Goal: Task Accomplishment & Management: Manage account settings

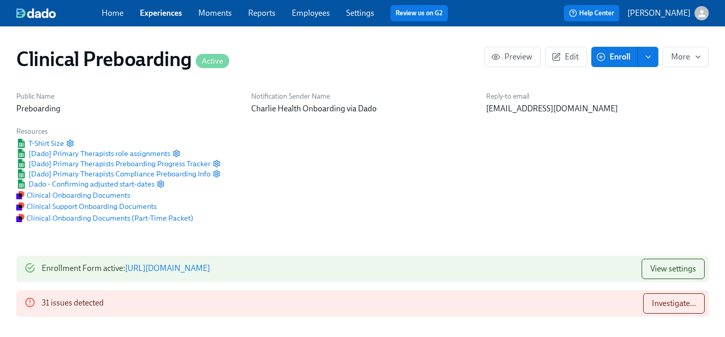
click at [317, 15] on link "Employees" at bounding box center [311, 13] width 38 height 10
click at [317, 13] on link "Employees" at bounding box center [311, 13] width 38 height 10
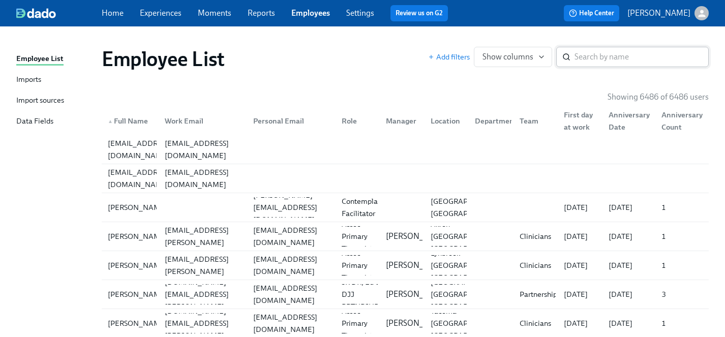
click at [595, 56] on input "search" at bounding box center [642, 57] width 134 height 20
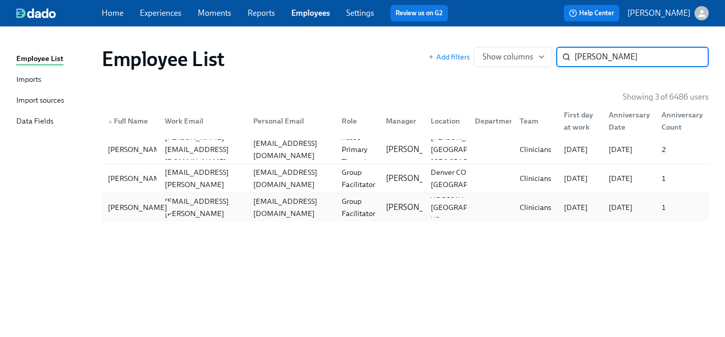
type input "[PERSON_NAME]"
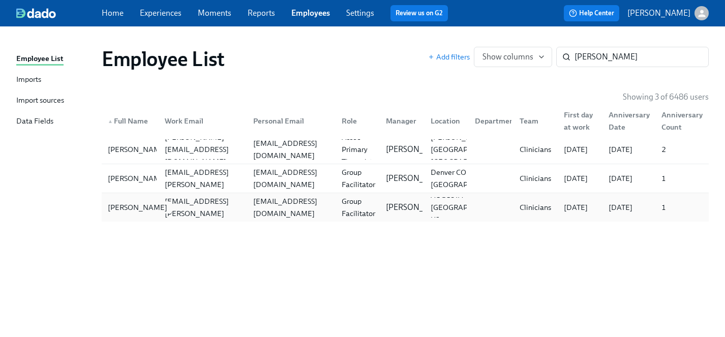
click at [122, 209] on div "[PERSON_NAME]" at bounding box center [138, 207] width 68 height 12
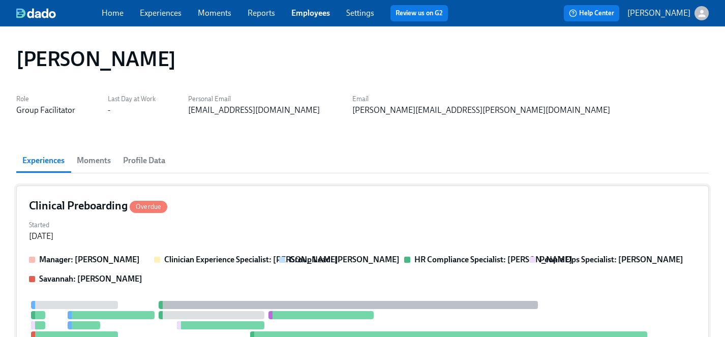
click at [256, 229] on div "Started [DATE]" at bounding box center [362, 230] width 667 height 24
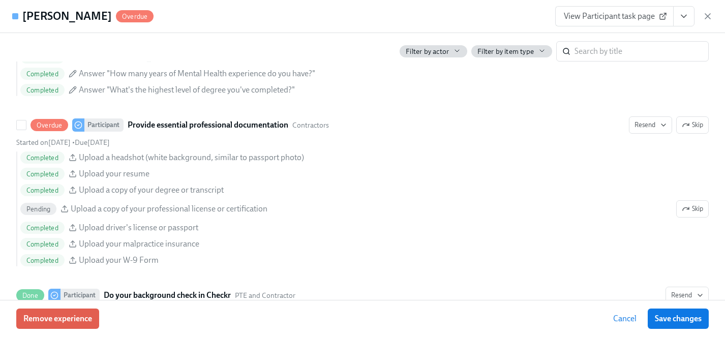
scroll to position [1189, 0]
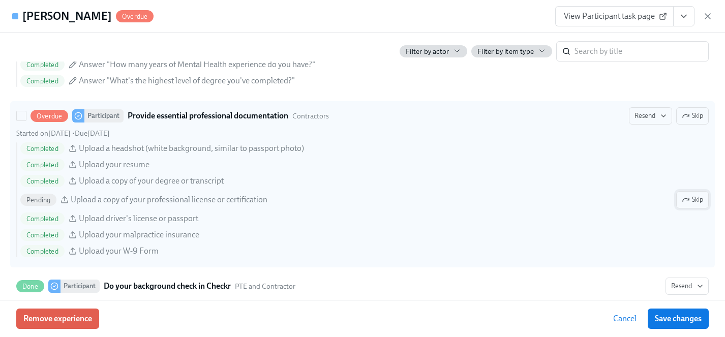
click at [687, 196] on icon "button" at bounding box center [686, 200] width 8 height 8
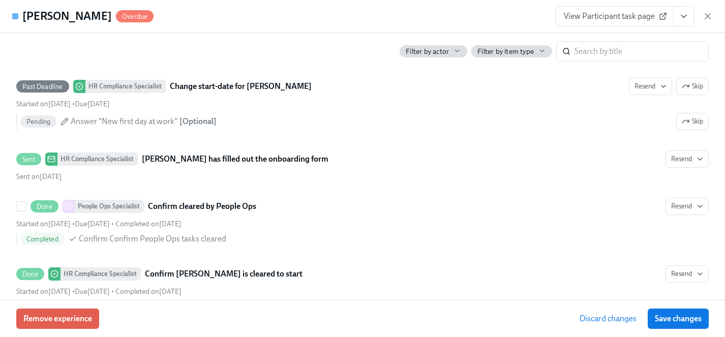
scroll to position [1993, 0]
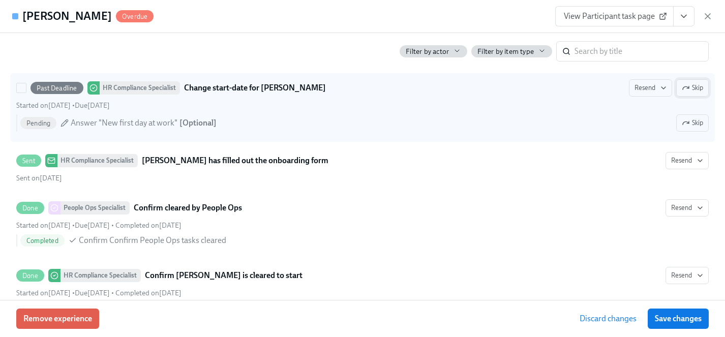
click at [693, 90] on span "Skip" at bounding box center [692, 88] width 21 height 10
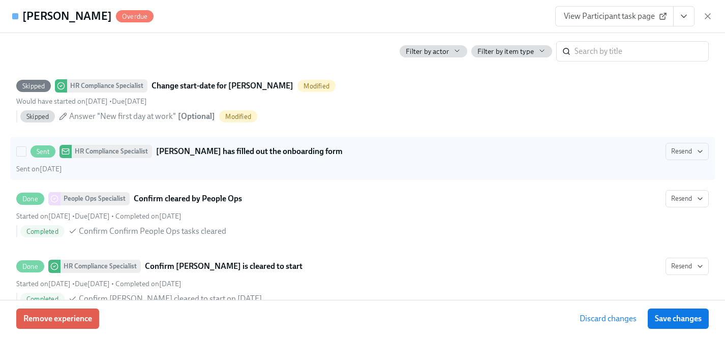
scroll to position [2087, 0]
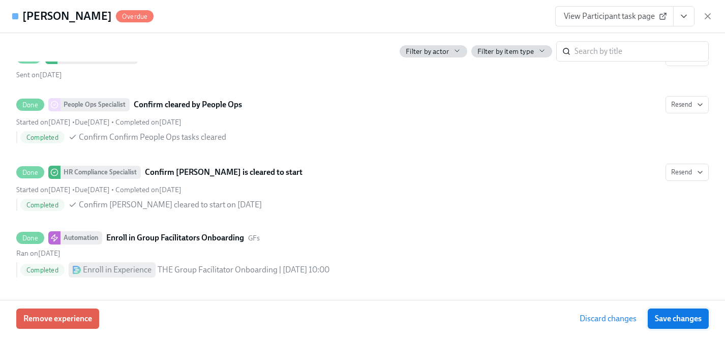
click at [690, 318] on span "Save changes" at bounding box center [678, 319] width 47 height 10
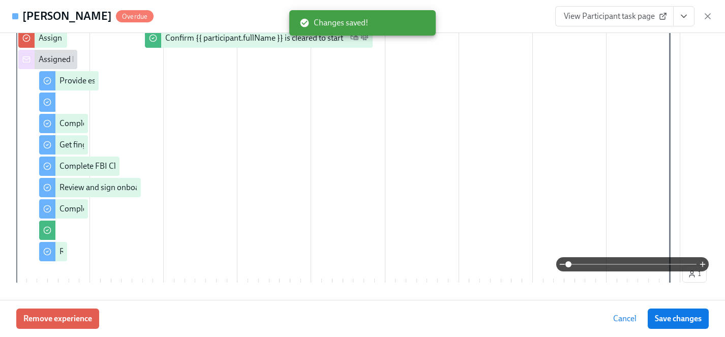
scroll to position [0, 0]
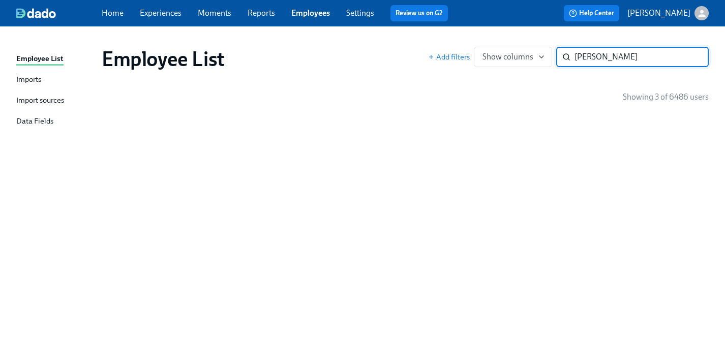
click at [313, 12] on link "Employees" at bounding box center [310, 13] width 39 height 10
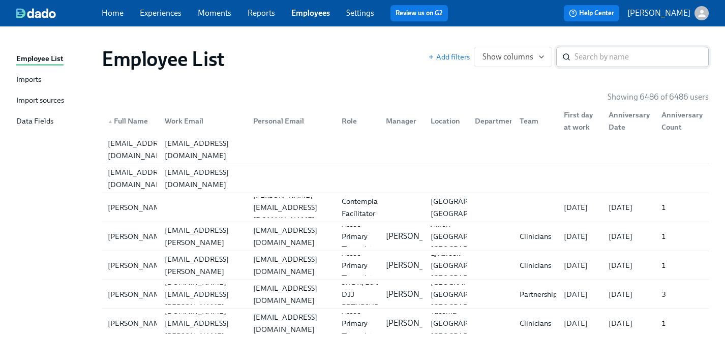
click at [603, 60] on input "search" at bounding box center [642, 57] width 134 height 20
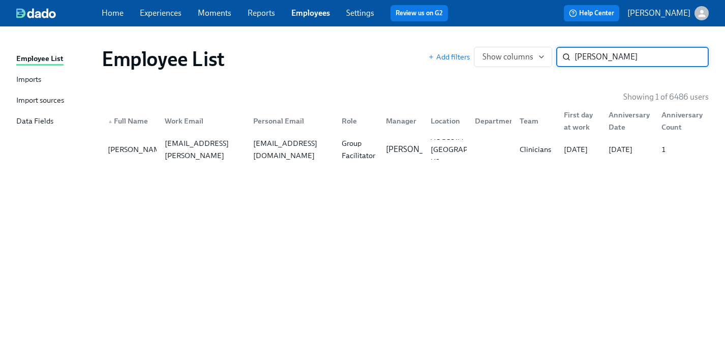
type input "[PERSON_NAME]"
click at [126, 153] on div "[PERSON_NAME]" at bounding box center [138, 149] width 68 height 12
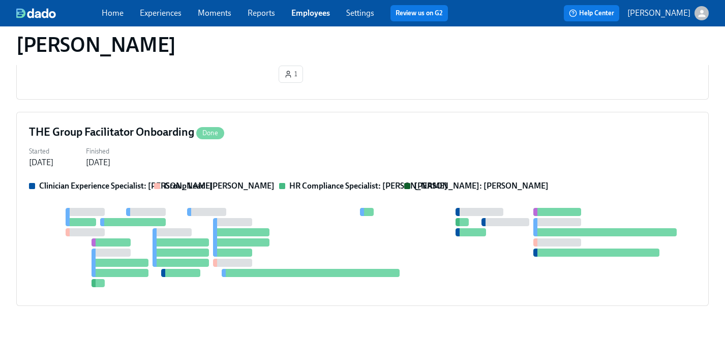
scroll to position [550, 0]
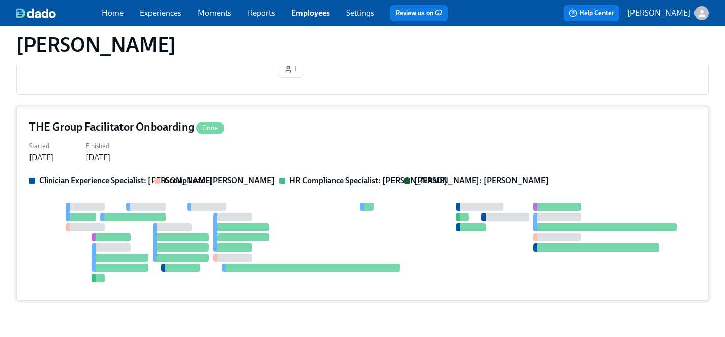
click at [341, 216] on div at bounding box center [362, 242] width 667 height 79
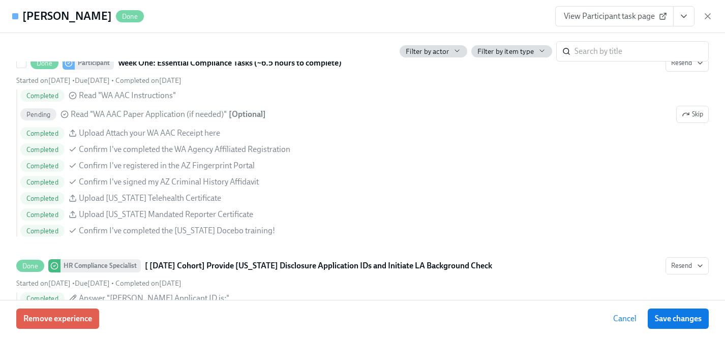
scroll to position [793, 0]
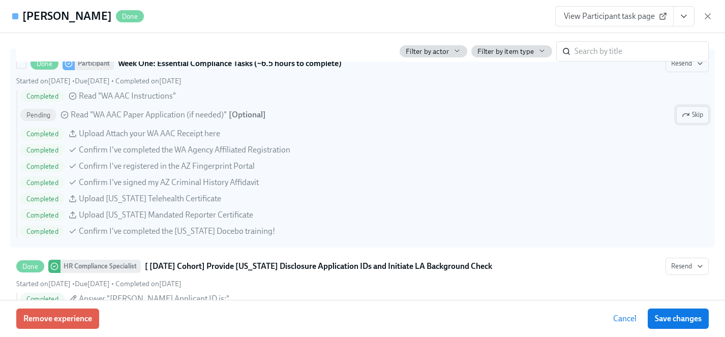
click at [692, 120] on span "Skip" at bounding box center [692, 115] width 21 height 10
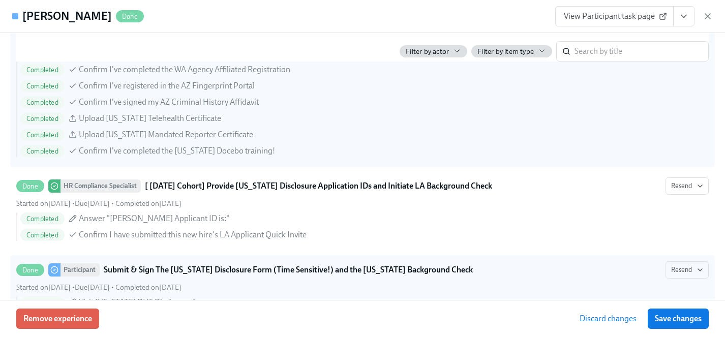
scroll to position [874, 0]
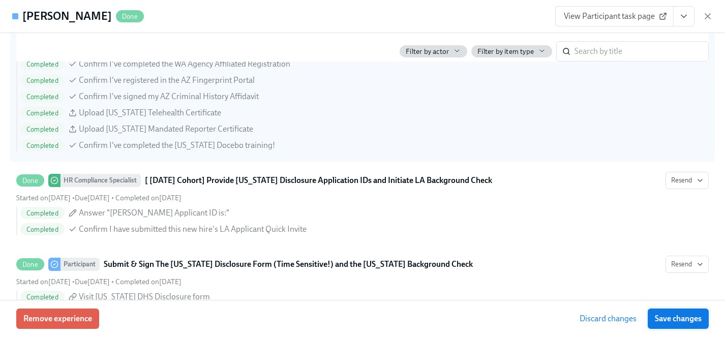
click at [687, 316] on span "Save changes" at bounding box center [678, 319] width 47 height 10
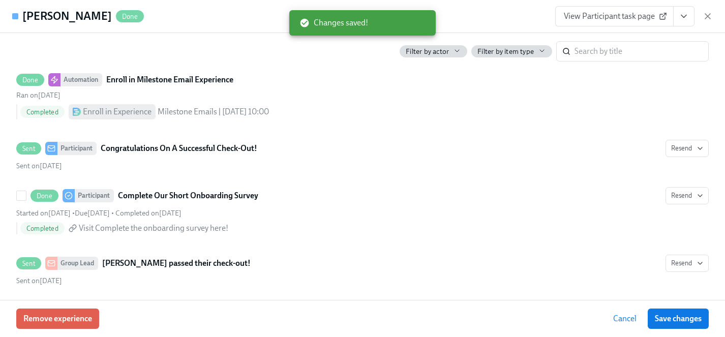
scroll to position [2526, 0]
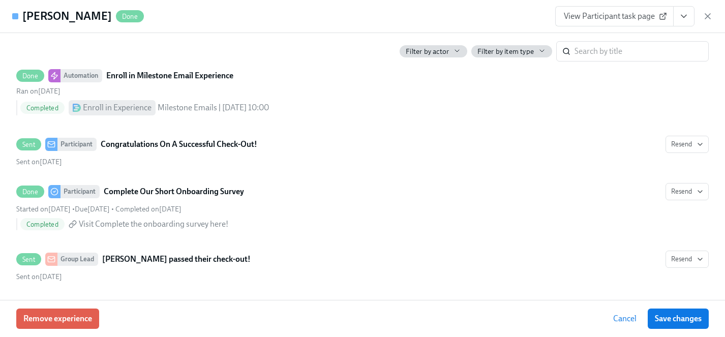
click at [619, 14] on span "View Participant task page" at bounding box center [614, 16] width 101 height 10
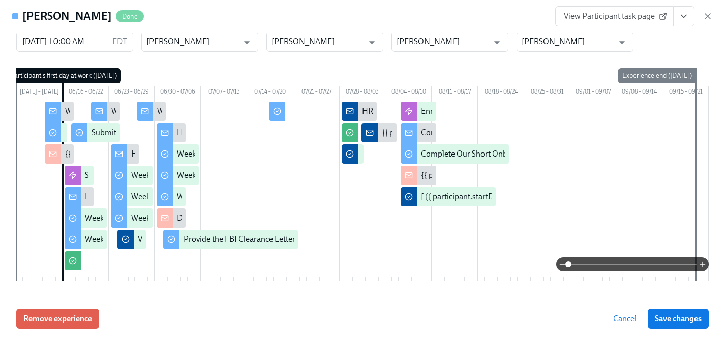
scroll to position [0, 0]
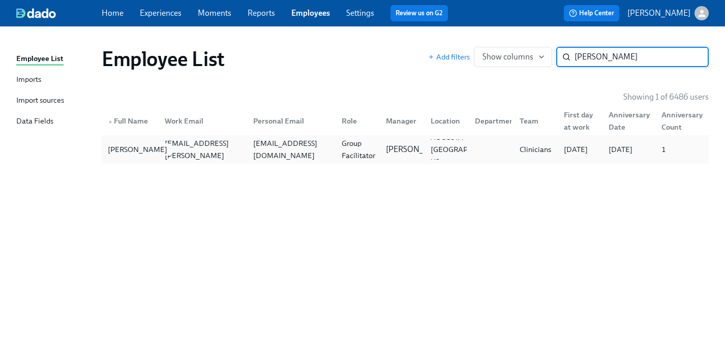
click at [133, 153] on div "[PERSON_NAME]" at bounding box center [138, 149] width 68 height 12
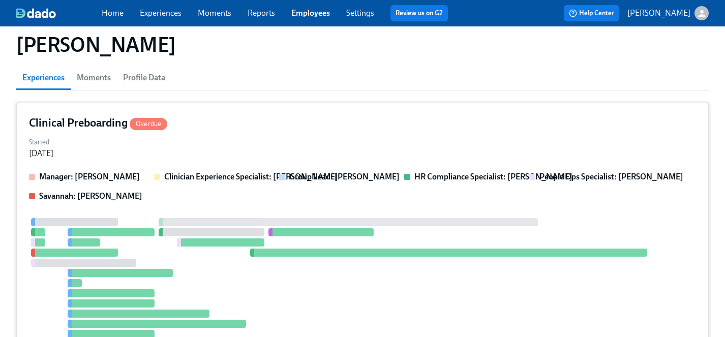
scroll to position [83, 0]
click at [252, 283] on div at bounding box center [348, 288] width 639 height 140
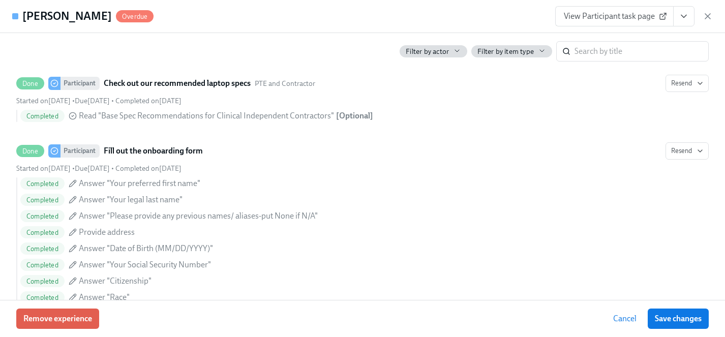
scroll to position [713, 0]
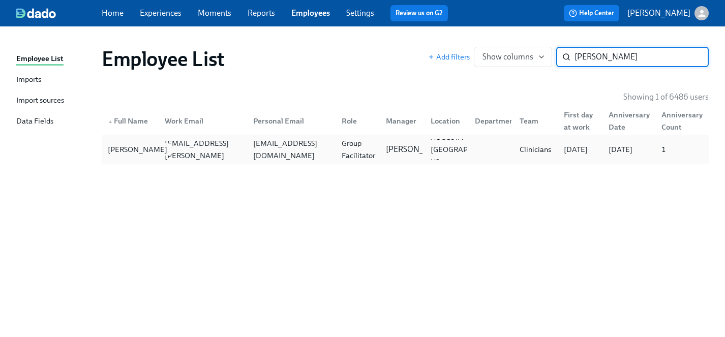
click at [127, 146] on div "[PERSON_NAME]" at bounding box center [138, 149] width 68 height 12
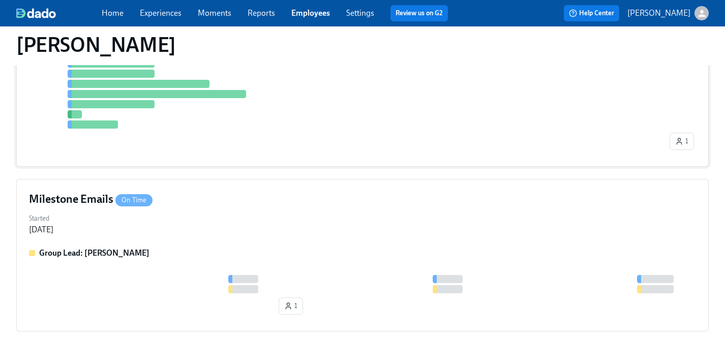
scroll to position [389, 0]
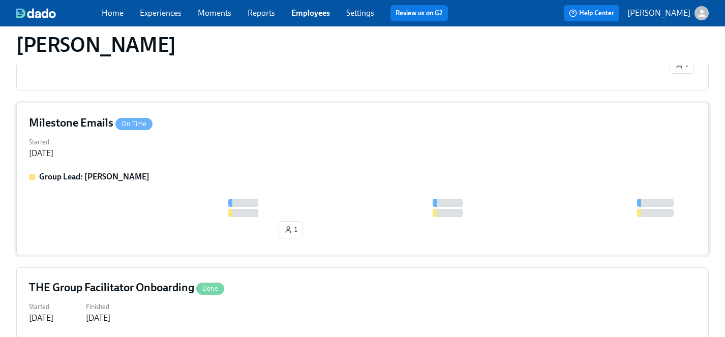
click at [196, 169] on div "Milestone Emails On Time Started [DATE] Group Lead: [PERSON_NAME] 1" at bounding box center [362, 179] width 693 height 153
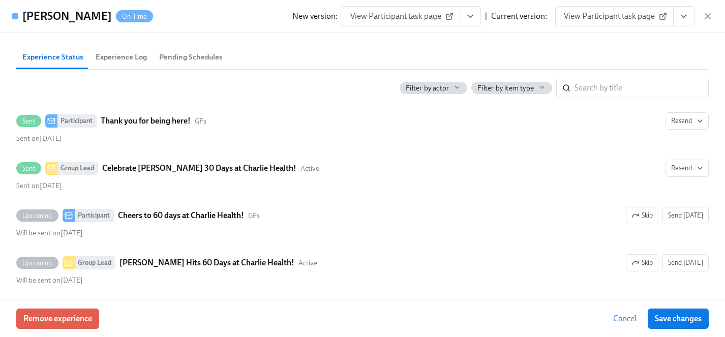
scroll to position [0, 0]
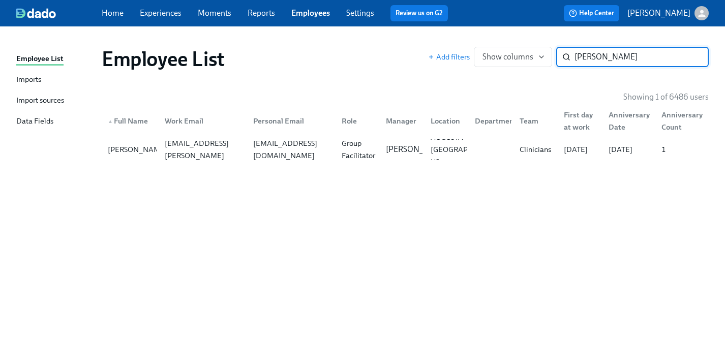
click at [159, 19] on div "Home Experiences Moments Reports Employees Settings Review us on G2" at bounding box center [279, 13] width 354 height 16
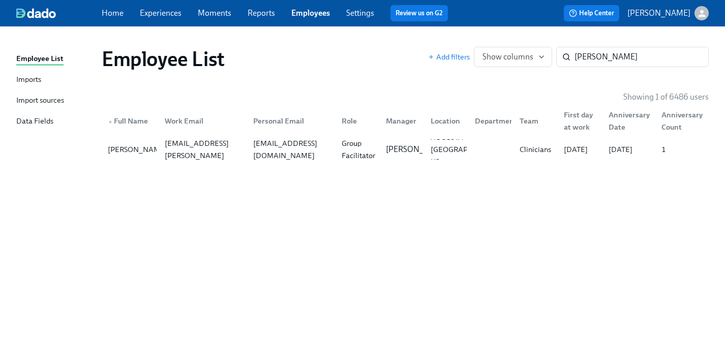
click at [159, 13] on link "Experiences" at bounding box center [161, 13] width 42 height 10
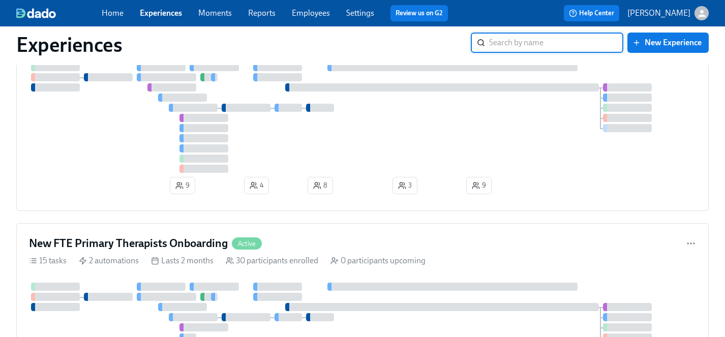
scroll to position [2072, 0]
click at [121, 154] on div at bounding box center [362, 119] width 667 height 110
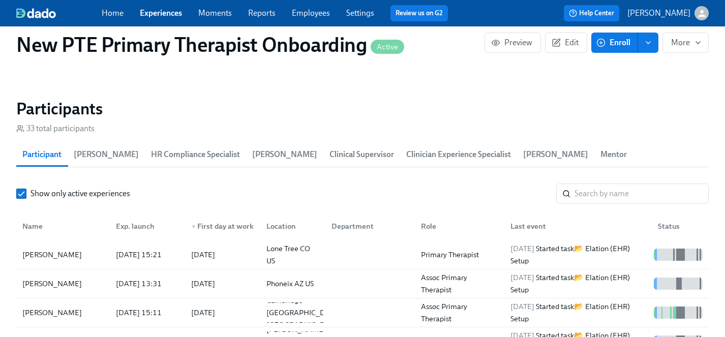
scroll to position [918, 0]
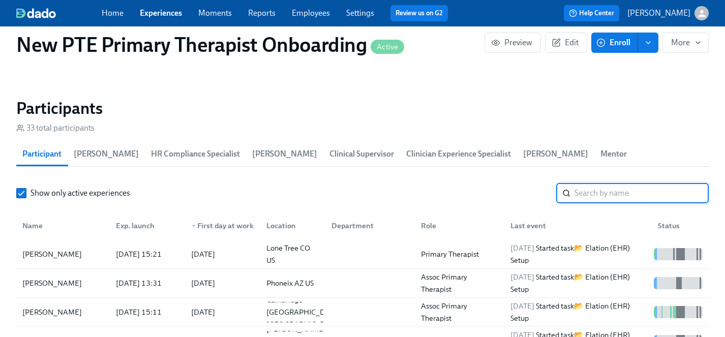
click at [591, 183] on input "search" at bounding box center [642, 193] width 134 height 20
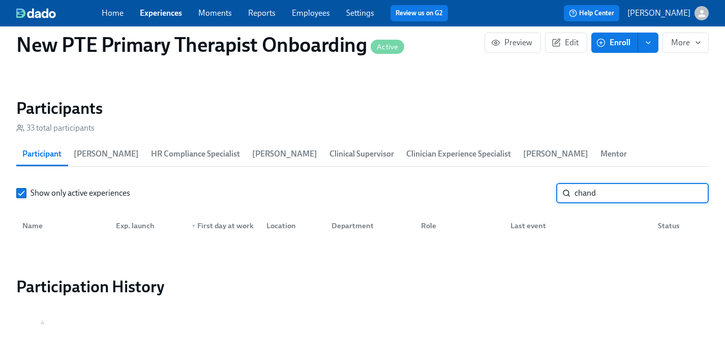
type input "chand"
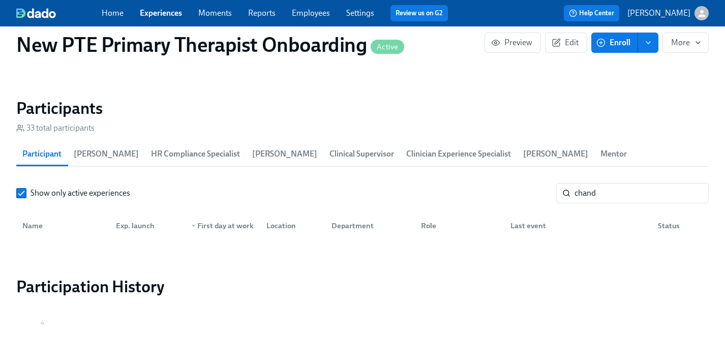
click at [612, 44] on span "Enroll" at bounding box center [614, 43] width 32 height 10
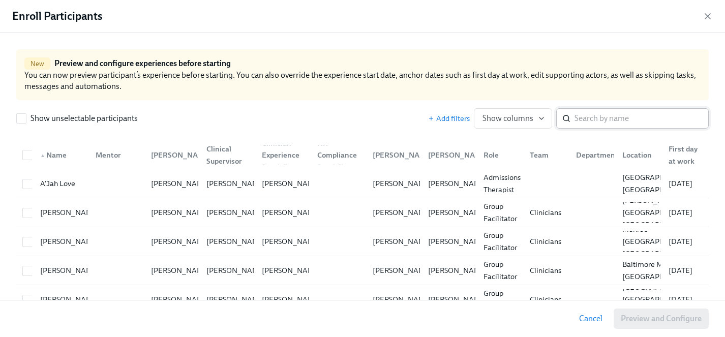
click at [615, 125] on input "search" at bounding box center [642, 118] width 134 height 20
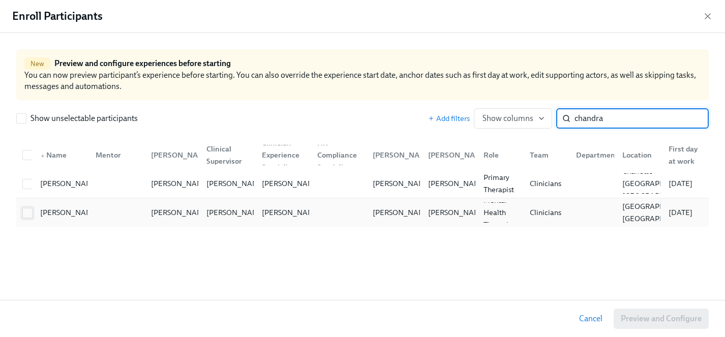
type input "chandra"
click at [26, 213] on input "checkbox" at bounding box center [27, 212] width 9 height 9
checkbox input "true"
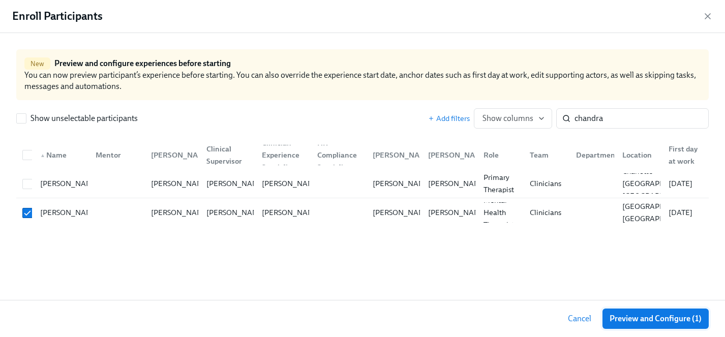
click at [639, 319] on span "Preview and Configure (1)" at bounding box center [656, 319] width 92 height 10
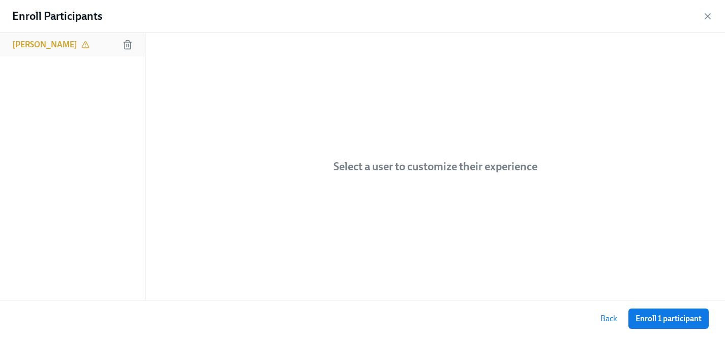
click at [40, 42] on h6 "[PERSON_NAME]" at bounding box center [44, 44] width 65 height 11
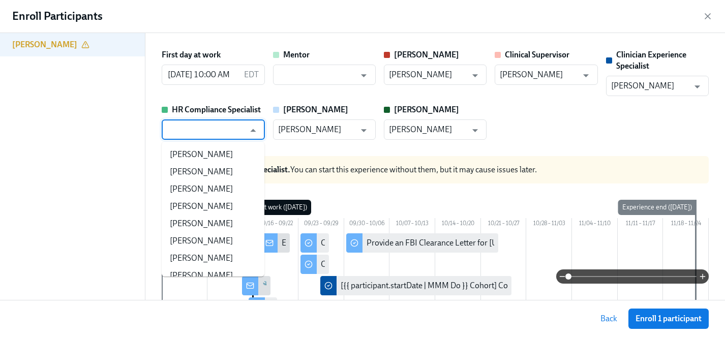
click at [222, 130] on input "text" at bounding box center [206, 129] width 78 height 20
click at [216, 77] on input "[DATE] 10:00 AM" at bounding box center [201, 75] width 78 height 20
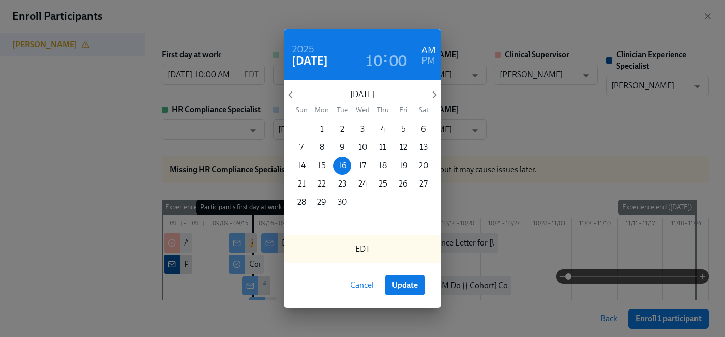
click at [323, 167] on p "15" at bounding box center [322, 165] width 8 height 11
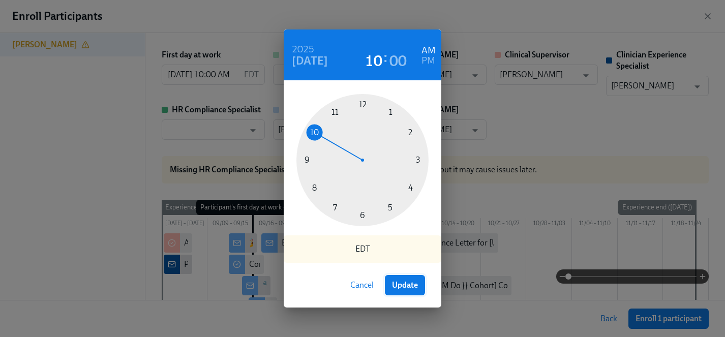
click at [415, 286] on span "Update" at bounding box center [405, 285] width 26 height 10
type input "[DATE] 10:00 AM"
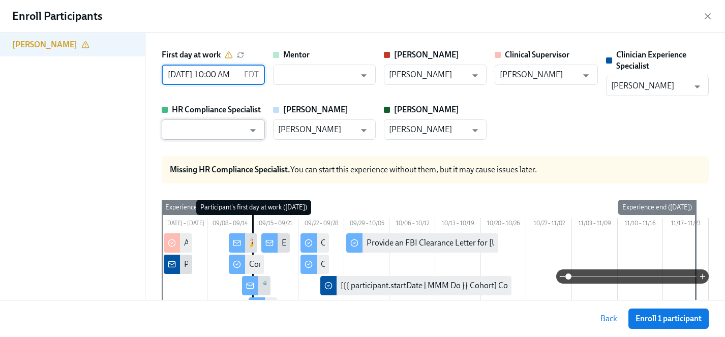
click at [204, 130] on input "text" at bounding box center [206, 129] width 78 height 20
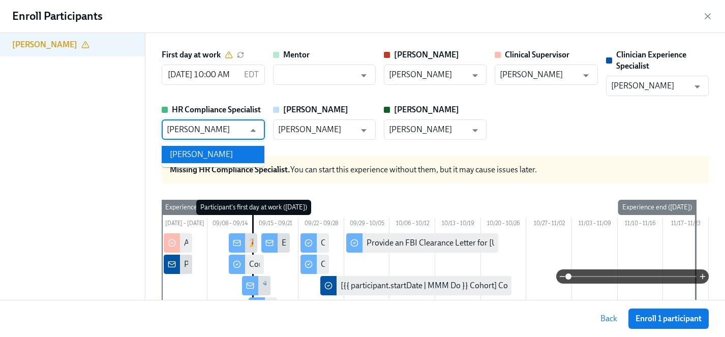
click at [205, 153] on li "[PERSON_NAME]" at bounding box center [213, 154] width 103 height 17
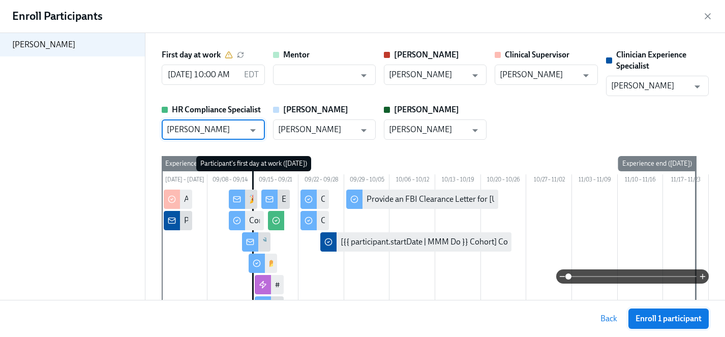
type input "[PERSON_NAME]"
click at [683, 322] on span "Enroll 1 participant" at bounding box center [669, 319] width 66 height 10
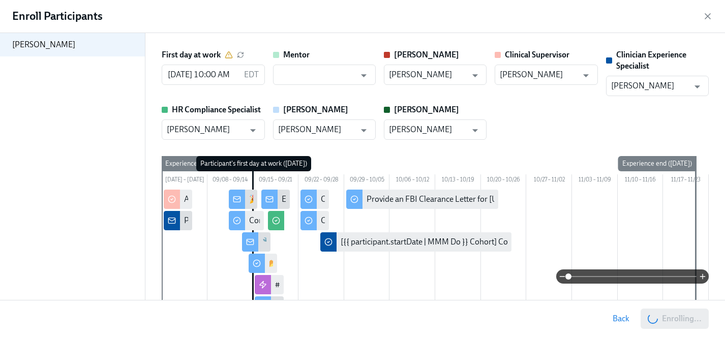
scroll to position [0, 5405]
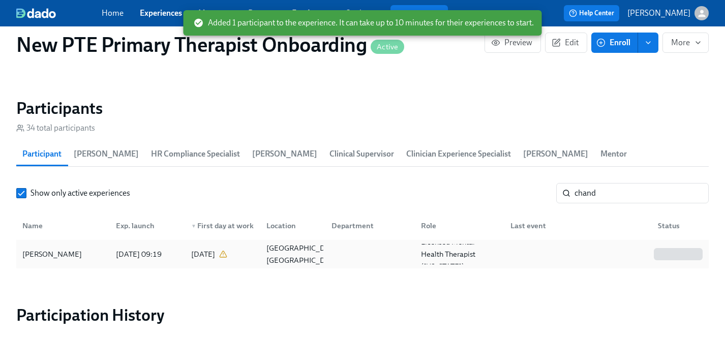
click at [54, 248] on div "[PERSON_NAME]" at bounding box center [52, 254] width 68 height 12
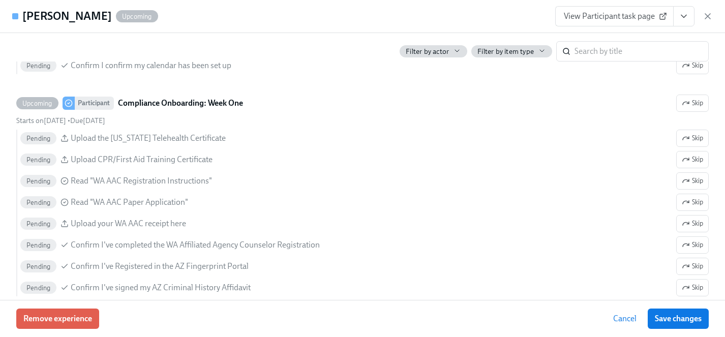
scroll to position [1290, 0]
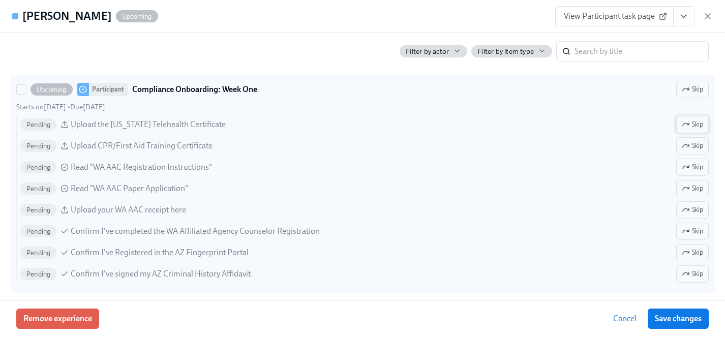
click at [688, 123] on icon "button" at bounding box center [688, 124] width 2 height 2
click at [694, 164] on span "Skip" at bounding box center [692, 167] width 21 height 10
click at [694, 192] on span "Skip" at bounding box center [692, 189] width 21 height 10
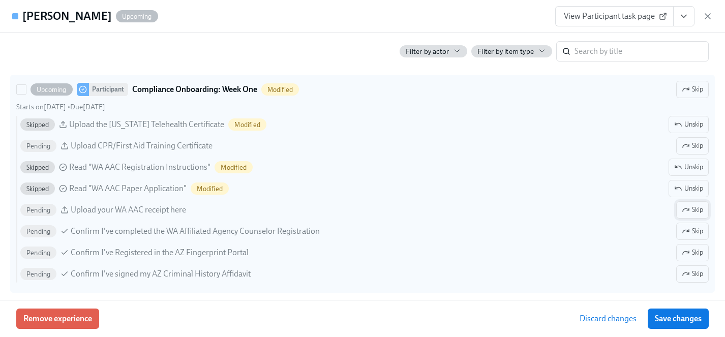
click at [694, 208] on span "Skip" at bounding box center [692, 210] width 21 height 10
click at [694, 234] on span "Skip" at bounding box center [692, 231] width 21 height 10
click at [694, 254] on span "Skip" at bounding box center [692, 253] width 21 height 10
click at [694, 277] on span "Skip" at bounding box center [692, 274] width 21 height 10
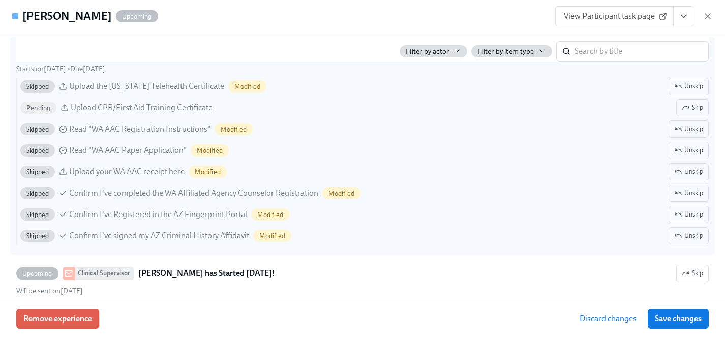
scroll to position [1347, 0]
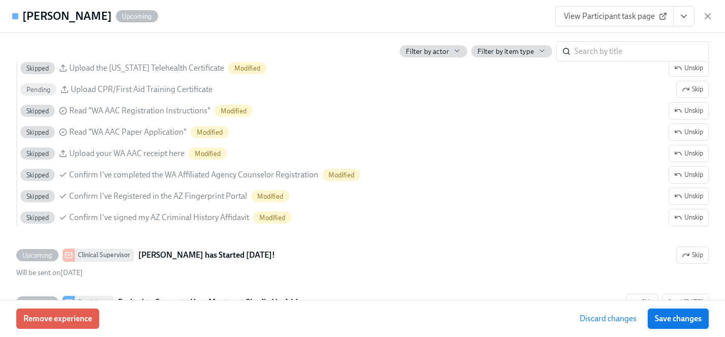
click at [687, 320] on span "Save changes" at bounding box center [678, 319] width 47 height 10
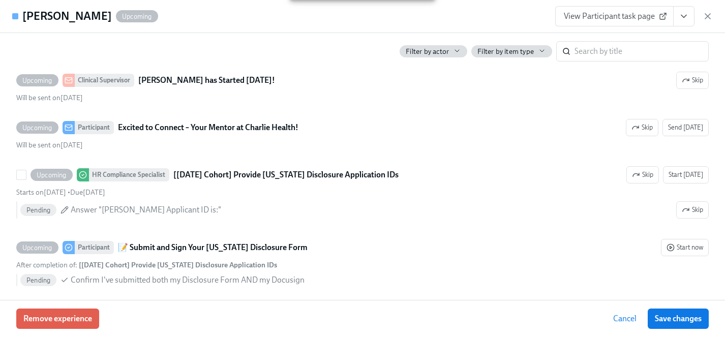
scroll to position [1532, 0]
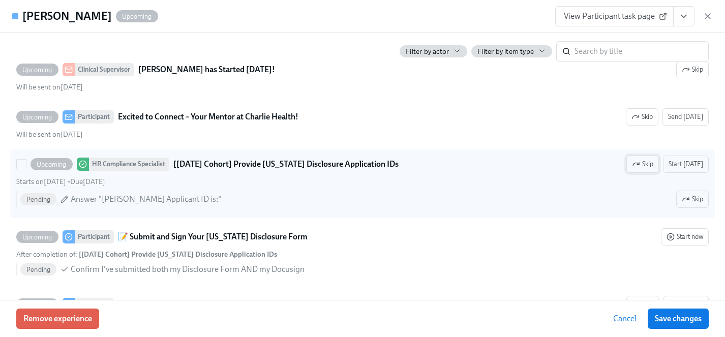
click at [640, 161] on icon "button" at bounding box center [636, 164] width 8 height 8
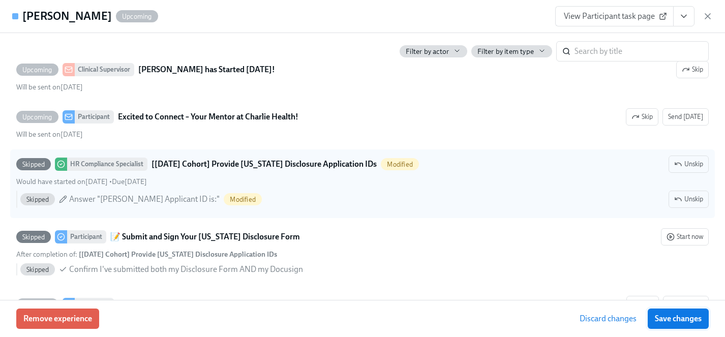
click at [688, 319] on span "Save changes" at bounding box center [678, 319] width 47 height 10
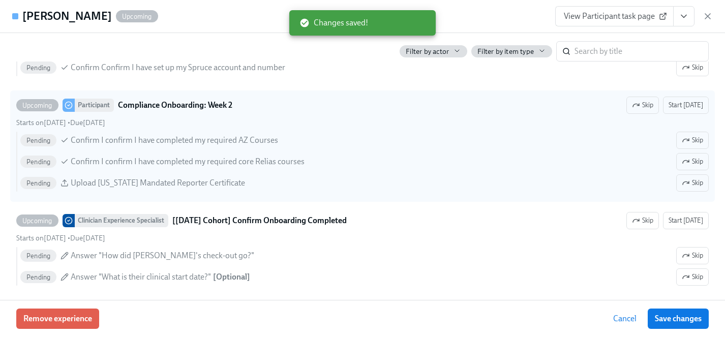
scroll to position [1956, 0]
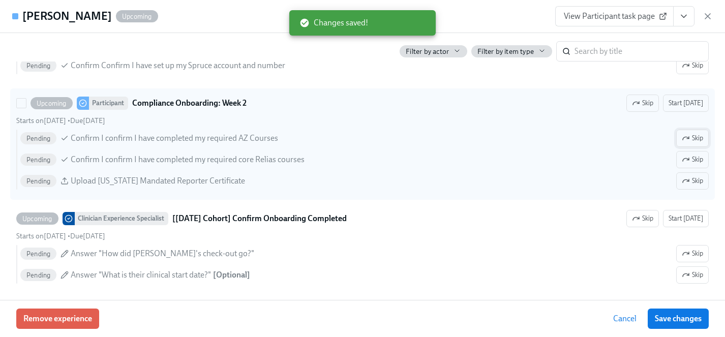
click at [680, 136] on button "Skip" at bounding box center [692, 138] width 33 height 17
click at [697, 179] on span "Skip" at bounding box center [692, 181] width 21 height 10
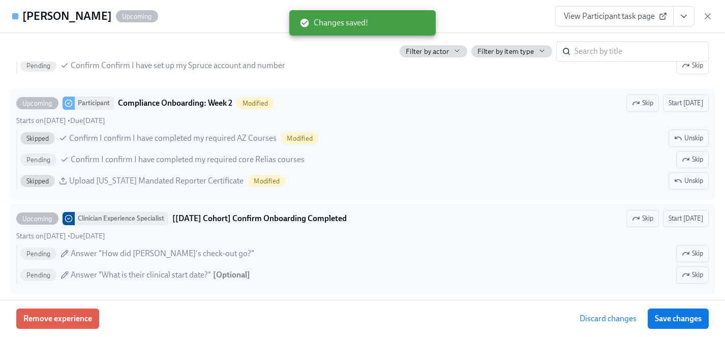
click at [688, 317] on span "Save changes" at bounding box center [678, 319] width 47 height 10
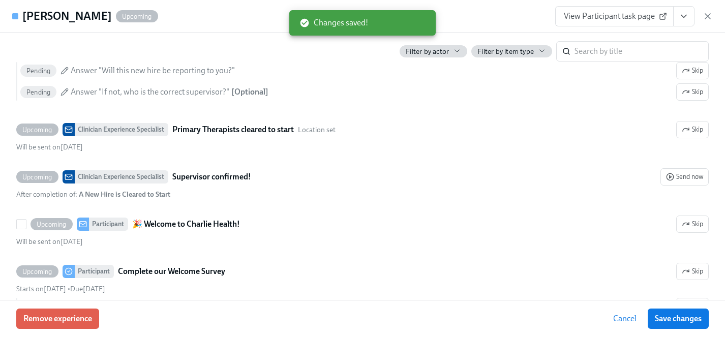
scroll to position [0, 0]
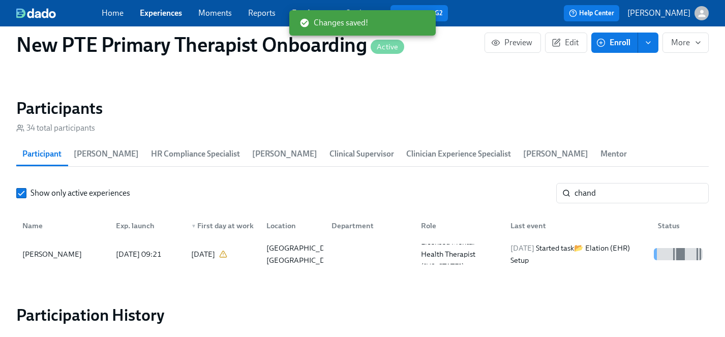
click at [160, 17] on link "Experiences" at bounding box center [161, 13] width 42 height 10
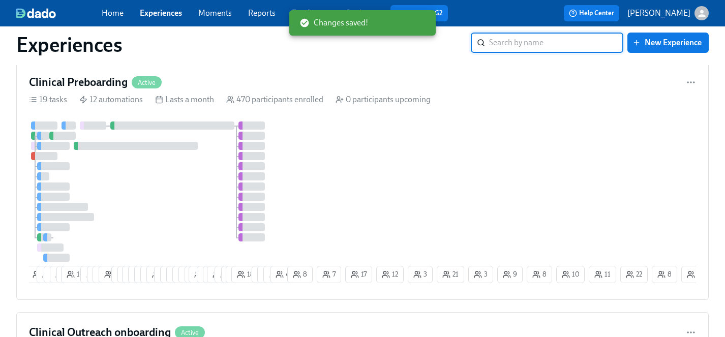
scroll to position [258, 0]
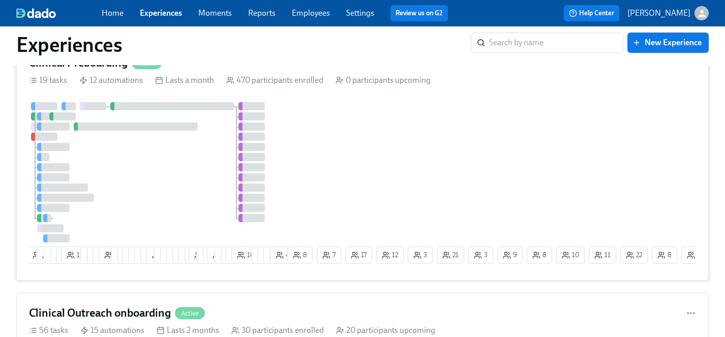
click at [188, 175] on div at bounding box center [157, 172] width 256 height 140
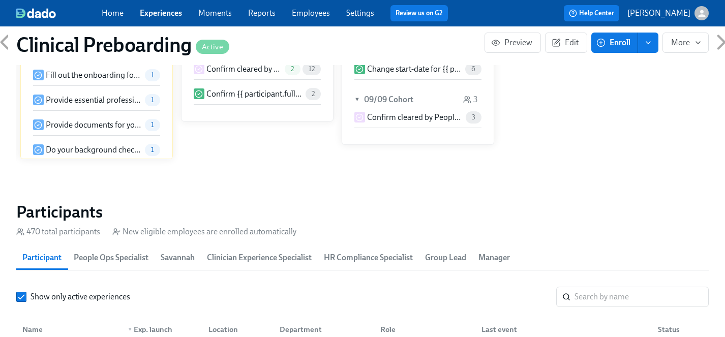
scroll to position [999, 0]
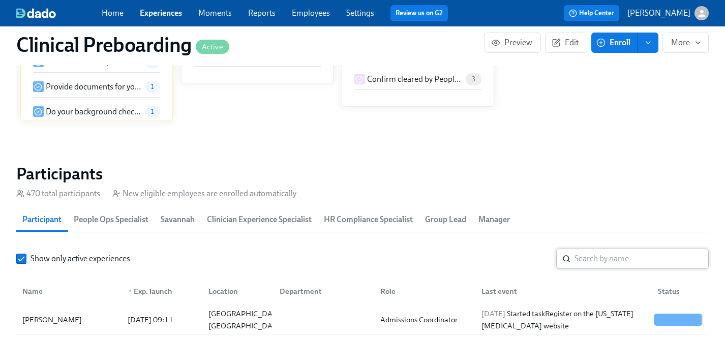
click at [592, 259] on input "search" at bounding box center [642, 259] width 134 height 20
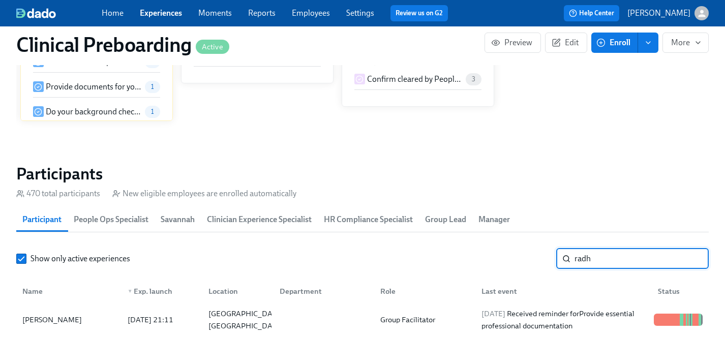
scroll to position [1056, 0]
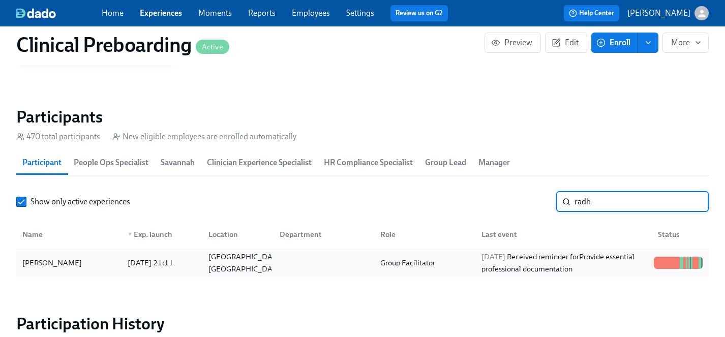
type input "radh"
click at [55, 263] on div "[PERSON_NAME]" at bounding box center [52, 263] width 68 height 12
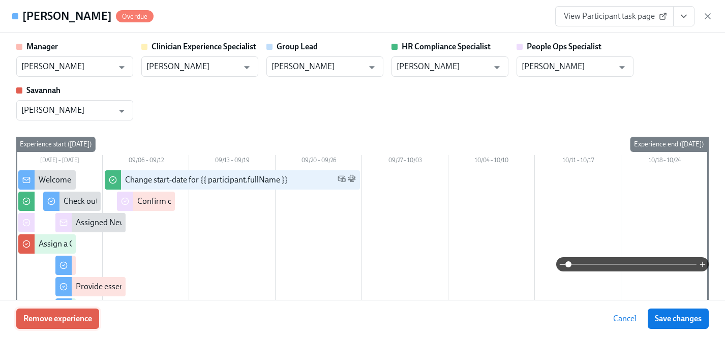
click at [82, 318] on span "Remove experience" at bounding box center [57, 319] width 69 height 10
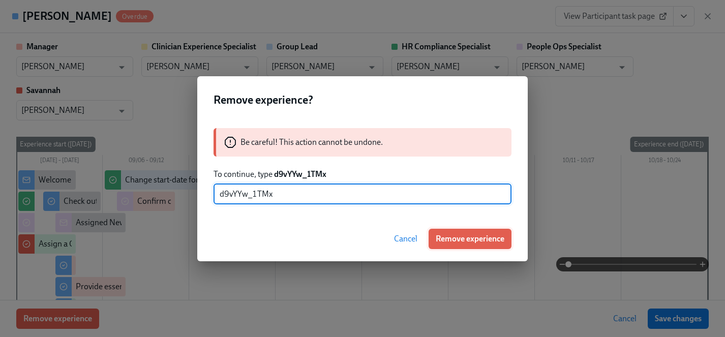
type input "d9vYYw_1TMx"
click at [456, 239] on span "Remove experience" at bounding box center [470, 239] width 69 height 10
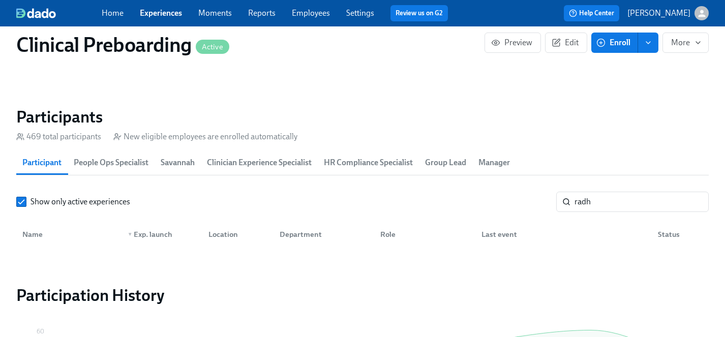
scroll to position [0, 12474]
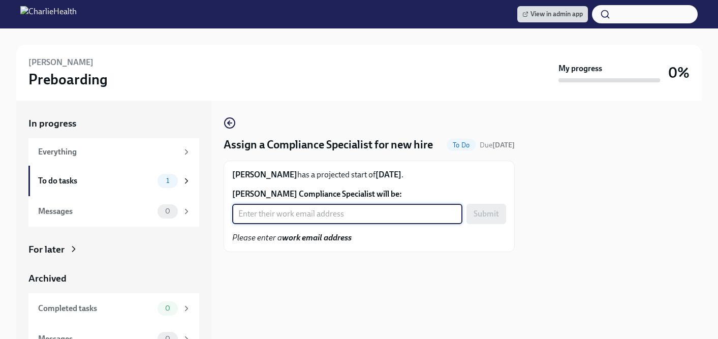
click at [326, 224] on input "[PERSON_NAME] Compliance Specialist will be:" at bounding box center [347, 214] width 230 height 20
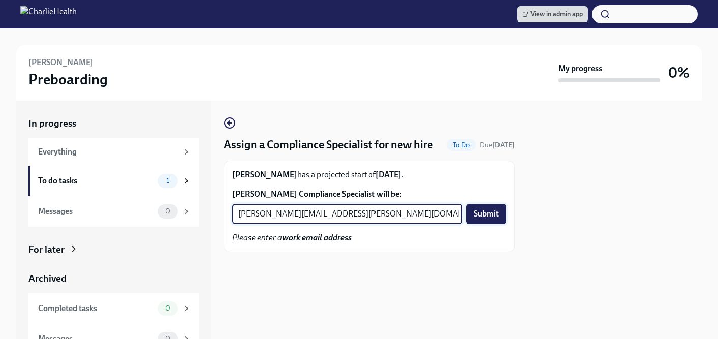
type input "[PERSON_NAME][EMAIL_ADDRESS][PERSON_NAME][DOMAIN_NAME]"
click at [482, 219] on span "Submit" at bounding box center [486, 214] width 25 height 10
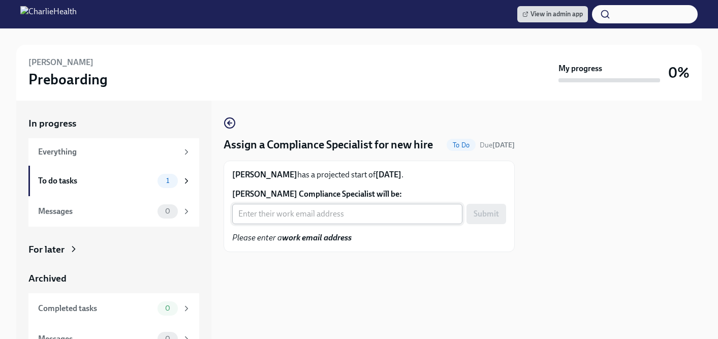
click at [304, 224] on input "Samuel Martinez's Compliance Specialist will be:" at bounding box center [347, 214] width 230 height 20
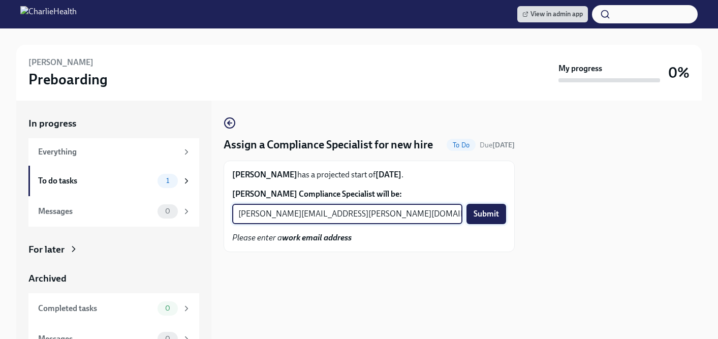
type input "jessica.barrett@charliehealth.com"
click at [487, 219] on span "Submit" at bounding box center [486, 214] width 25 height 10
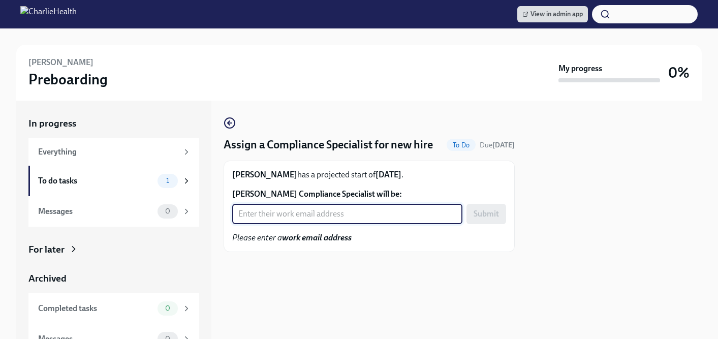
click at [266, 224] on input "[PERSON_NAME] Compliance Specialist will be:" at bounding box center [347, 214] width 230 height 20
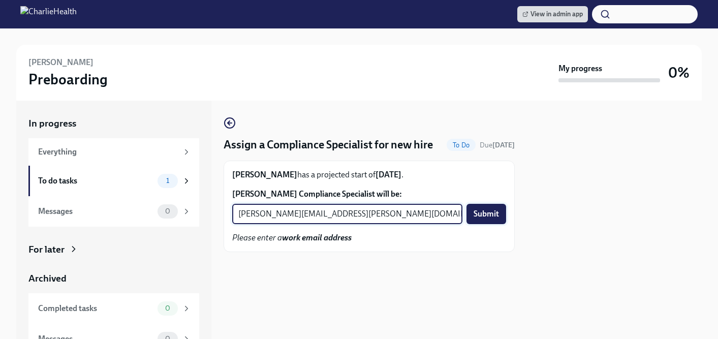
type input "[PERSON_NAME][EMAIL_ADDRESS][PERSON_NAME][DOMAIN_NAME]"
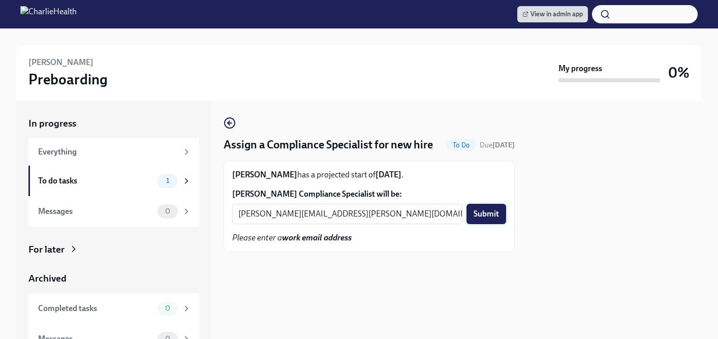
click at [485, 219] on span "Submit" at bounding box center [486, 214] width 25 height 10
click at [316, 224] on input "[PERSON_NAME] Compliance Specialist will be:" at bounding box center [347, 214] width 230 height 20
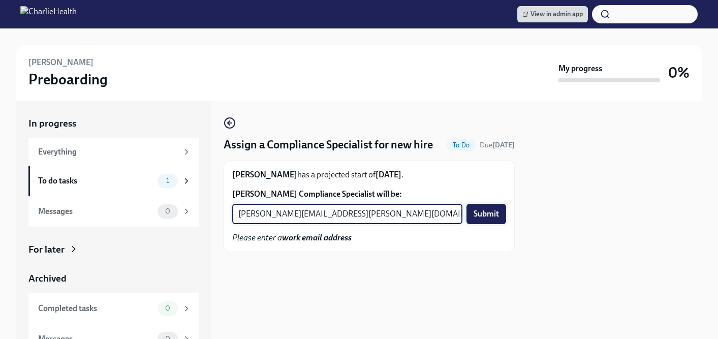
type input "[PERSON_NAME][EMAIL_ADDRESS][PERSON_NAME][DOMAIN_NAME]"
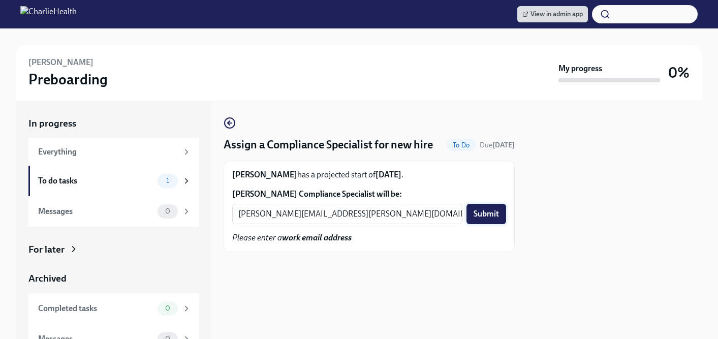
click at [484, 219] on span "Submit" at bounding box center [486, 214] width 25 height 10
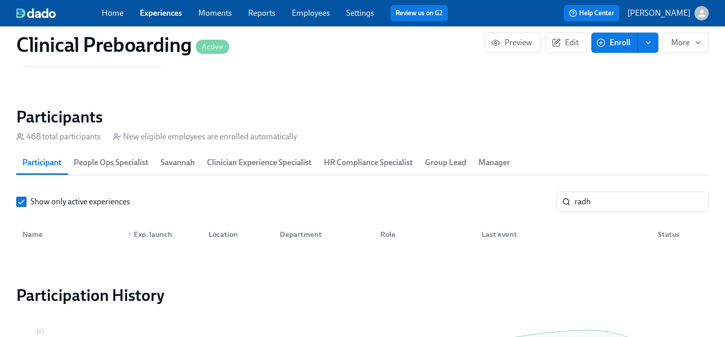
scroll to position [0, 12474]
click at [160, 12] on link "Experiences" at bounding box center [161, 13] width 42 height 10
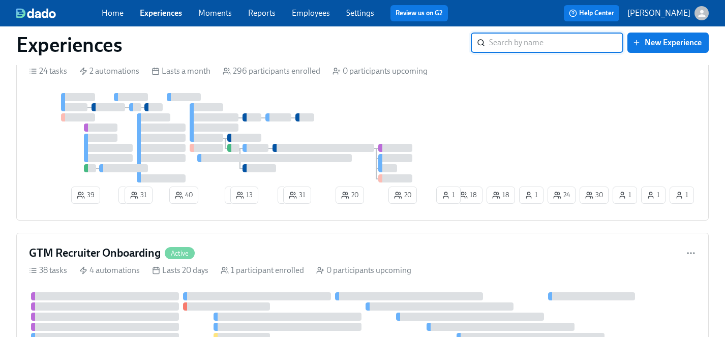
scroll to position [1491, 0]
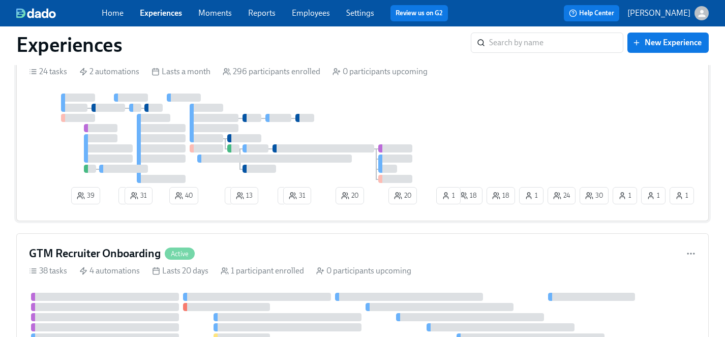
click at [392, 145] on div at bounding box center [240, 138] width 423 height 89
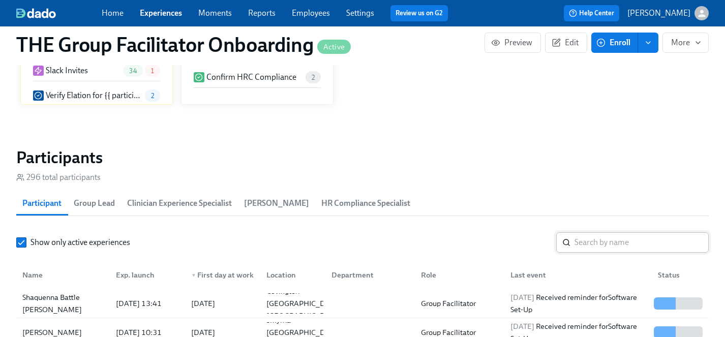
scroll to position [832, 0]
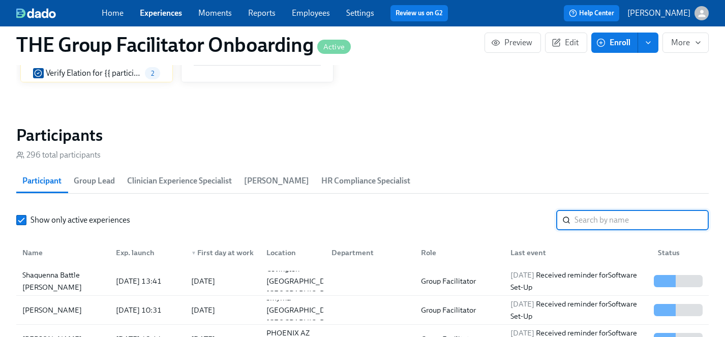
click at [604, 217] on input "search" at bounding box center [642, 220] width 134 height 20
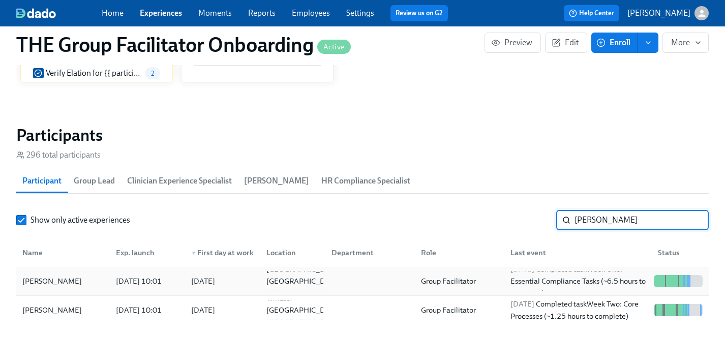
type input "anita"
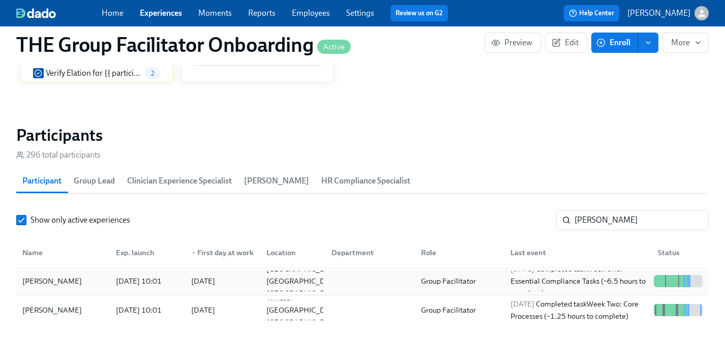
click at [55, 283] on div "[PERSON_NAME]" at bounding box center [52, 281] width 68 height 12
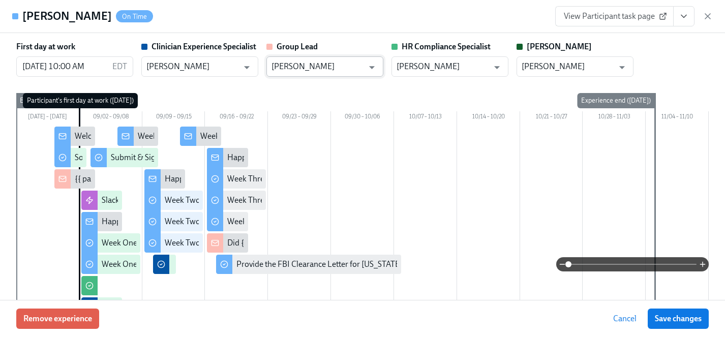
click at [323, 69] on input "[PERSON_NAME]" at bounding box center [318, 66] width 92 height 20
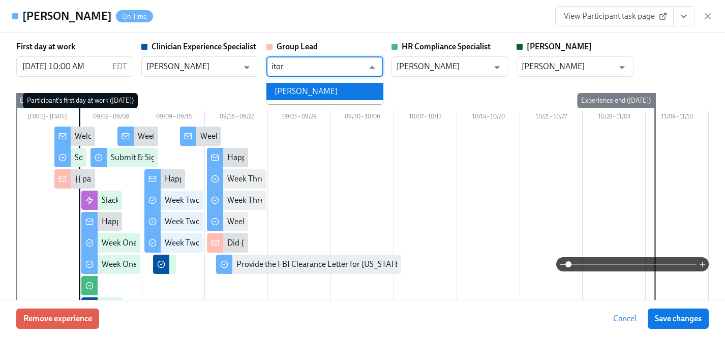
click at [309, 88] on li "[PERSON_NAME]" at bounding box center [324, 91] width 117 height 17
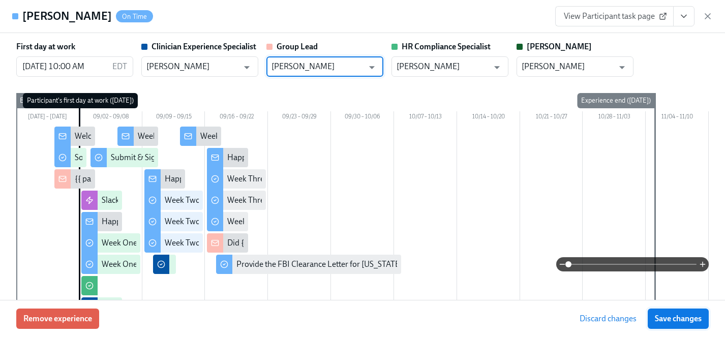
type input "[PERSON_NAME]"
click at [674, 319] on span "Save changes" at bounding box center [678, 319] width 47 height 10
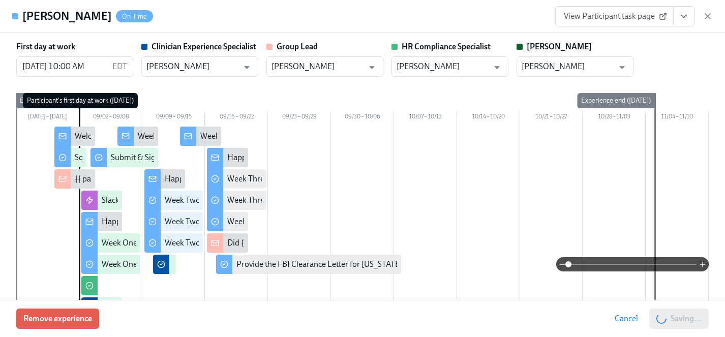
type input "[PERSON_NAME]"
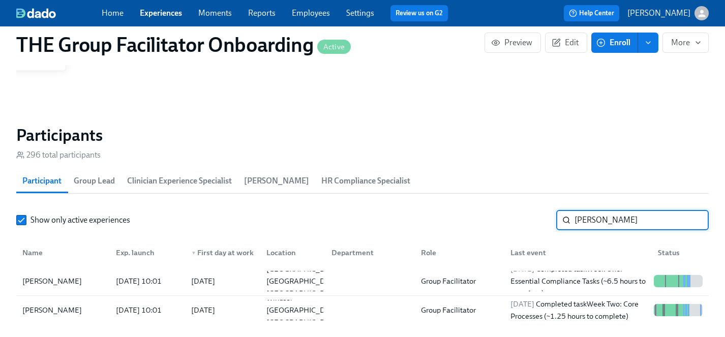
drag, startPoint x: 609, startPoint y: 215, endPoint x: 514, endPoint y: 214, distance: 94.6
click at [514, 214] on div "Show only active experiences anita ​" at bounding box center [362, 220] width 693 height 20
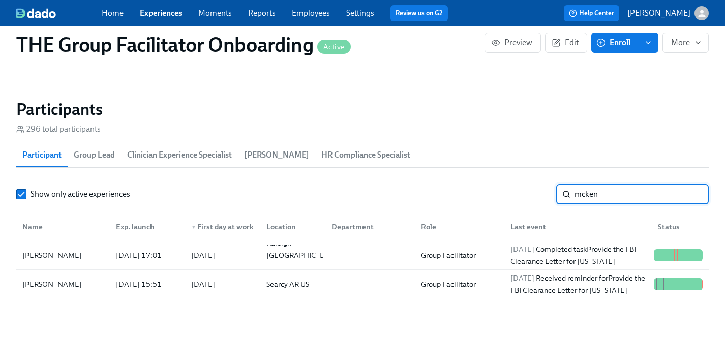
scroll to position [832, 0]
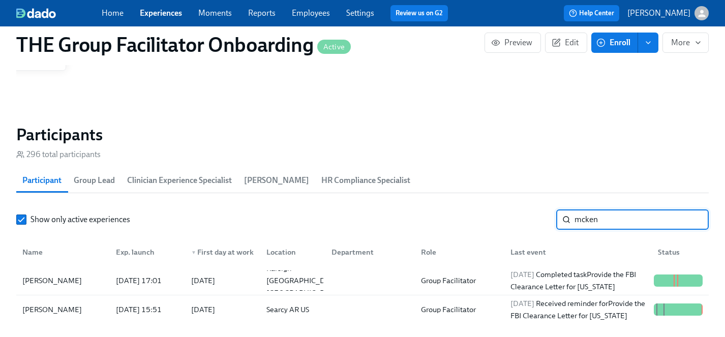
drag, startPoint x: 616, startPoint y: 221, endPoint x: 524, endPoint y: 221, distance: 91.5
click at [524, 221] on div "Show only active experiences mcken ​" at bounding box center [362, 219] width 693 height 20
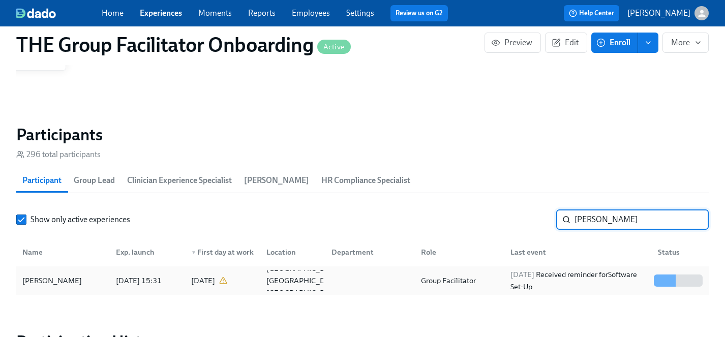
type input "jessica w"
click at [29, 280] on div "[PERSON_NAME]" at bounding box center [52, 281] width 68 height 12
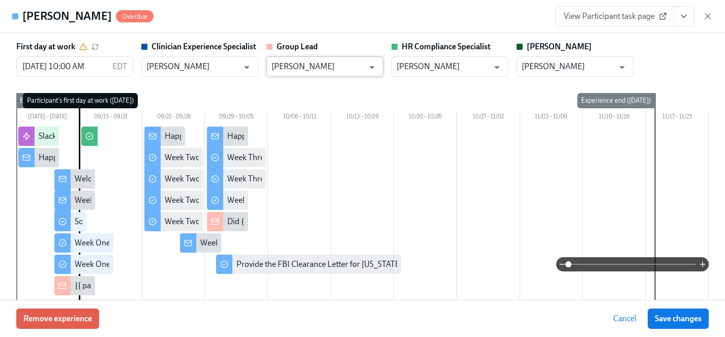
click at [298, 68] on input "[PERSON_NAME]" at bounding box center [318, 66] width 92 height 20
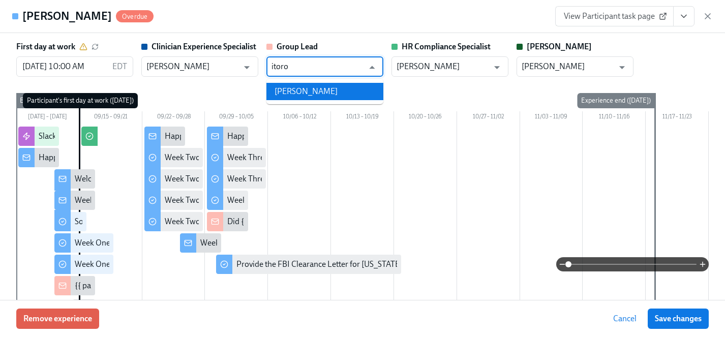
click at [298, 91] on li "[PERSON_NAME]" at bounding box center [324, 91] width 117 height 17
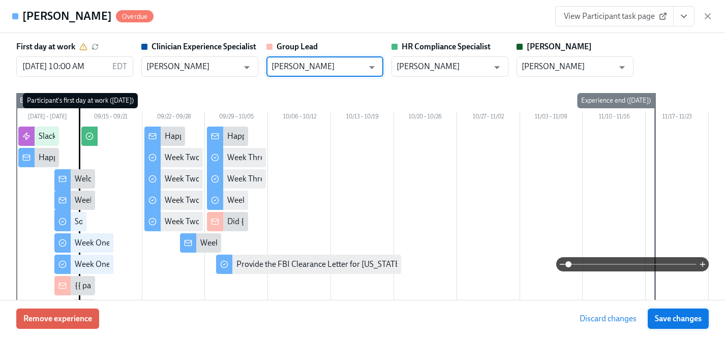
type input "[PERSON_NAME]"
click at [680, 320] on span "Save changes" at bounding box center [678, 319] width 47 height 10
type input "[PERSON_NAME]"
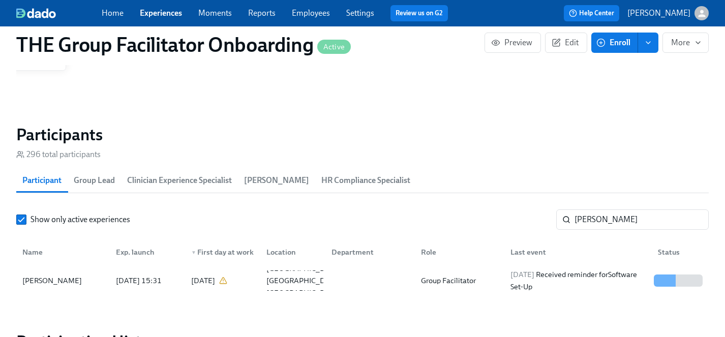
click at [161, 11] on link "Experiences" at bounding box center [161, 13] width 42 height 10
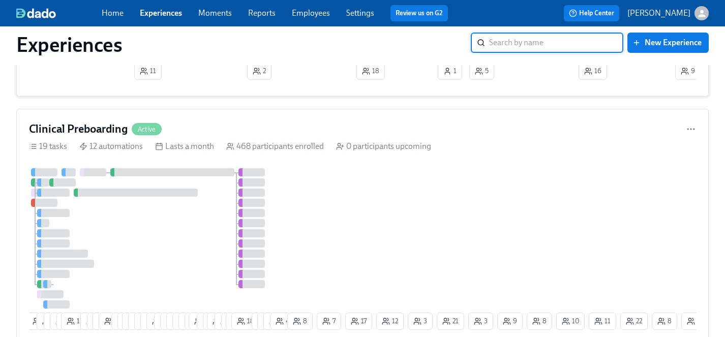
scroll to position [229, 0]
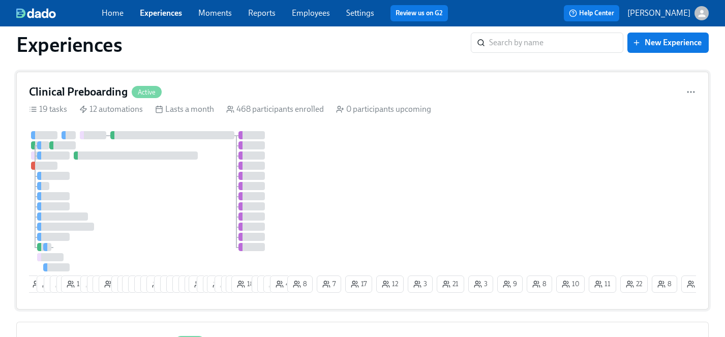
click at [375, 186] on div "4 1 12 6 6 3 14 9 1 6 8 5 3 24 22 14 13 13 3 3 5 7 3 7 26 4 2 19 6 7 11 18 7 8 …" at bounding box center [362, 214] width 667 height 166
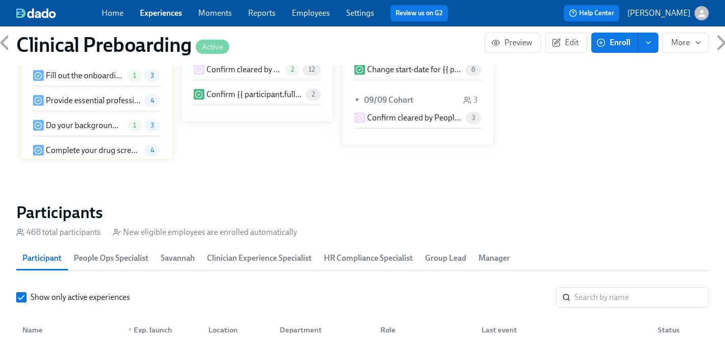
scroll to position [1015, 0]
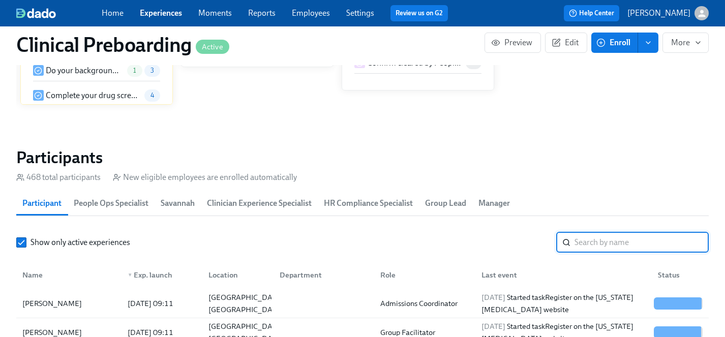
click at [601, 240] on input "search" at bounding box center [642, 242] width 134 height 20
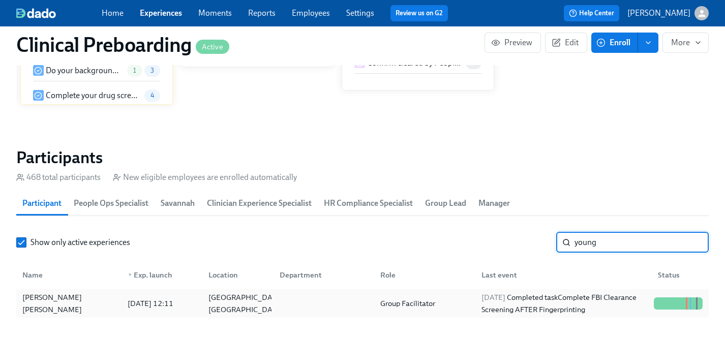
type input "young"
click at [63, 302] on div "[PERSON_NAME] [PERSON_NAME]" at bounding box center [68, 303] width 101 height 24
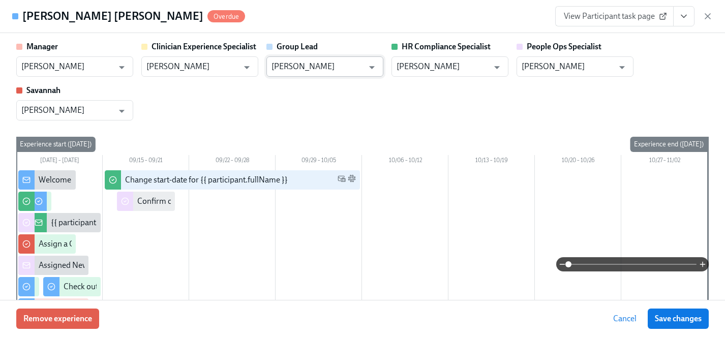
click at [300, 68] on input "[PERSON_NAME]" at bounding box center [318, 66] width 92 height 20
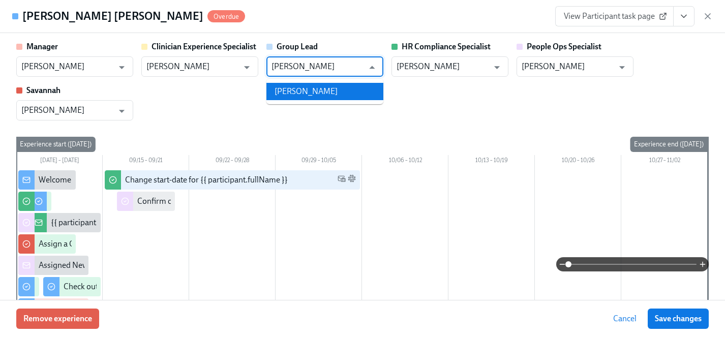
click at [302, 89] on li "[PERSON_NAME]" at bounding box center [324, 91] width 117 height 17
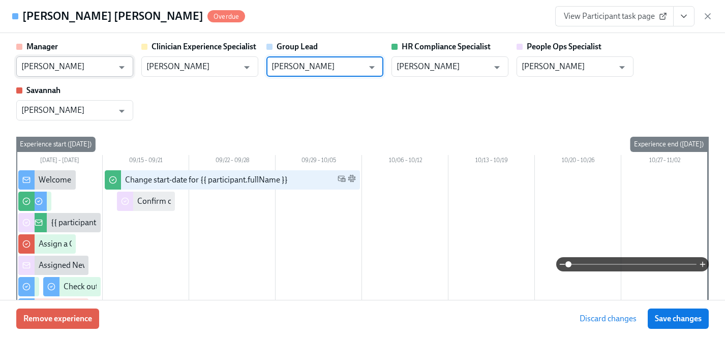
type input "[PERSON_NAME]"
click at [89, 67] on input "[PERSON_NAME]" at bounding box center [67, 66] width 92 height 20
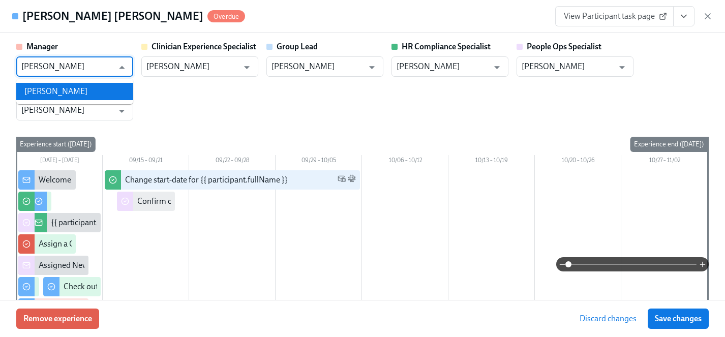
click at [88, 91] on li "[PERSON_NAME]" at bounding box center [74, 91] width 117 height 17
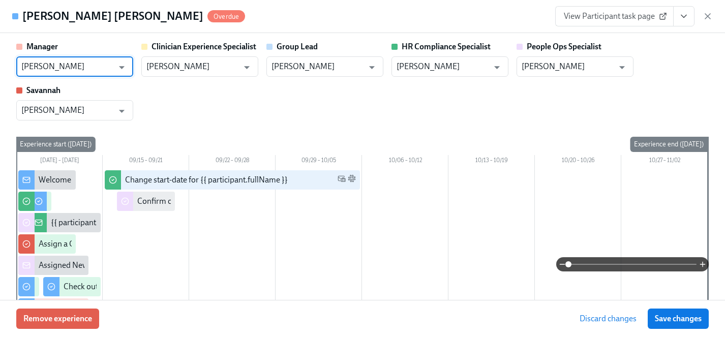
type input "[PERSON_NAME]"
click at [262, 115] on div "Manager Claire DeLise ​ Clinician Experience Specialist Maggie Greenawalt ​ Gro…" at bounding box center [362, 80] width 693 height 79
click at [678, 319] on span "Save changes" at bounding box center [678, 319] width 47 height 10
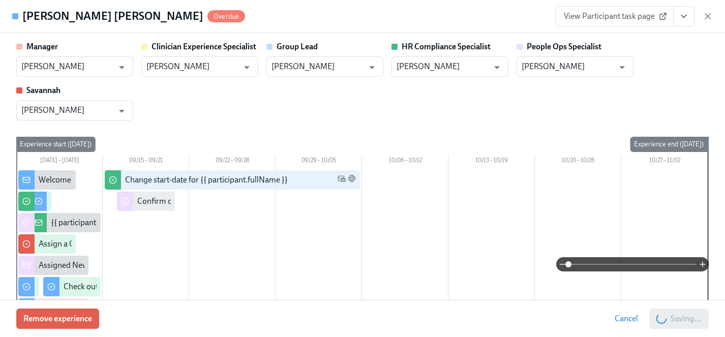
type input "[PERSON_NAME]"
